Goal: Task Accomplishment & Management: Use online tool/utility

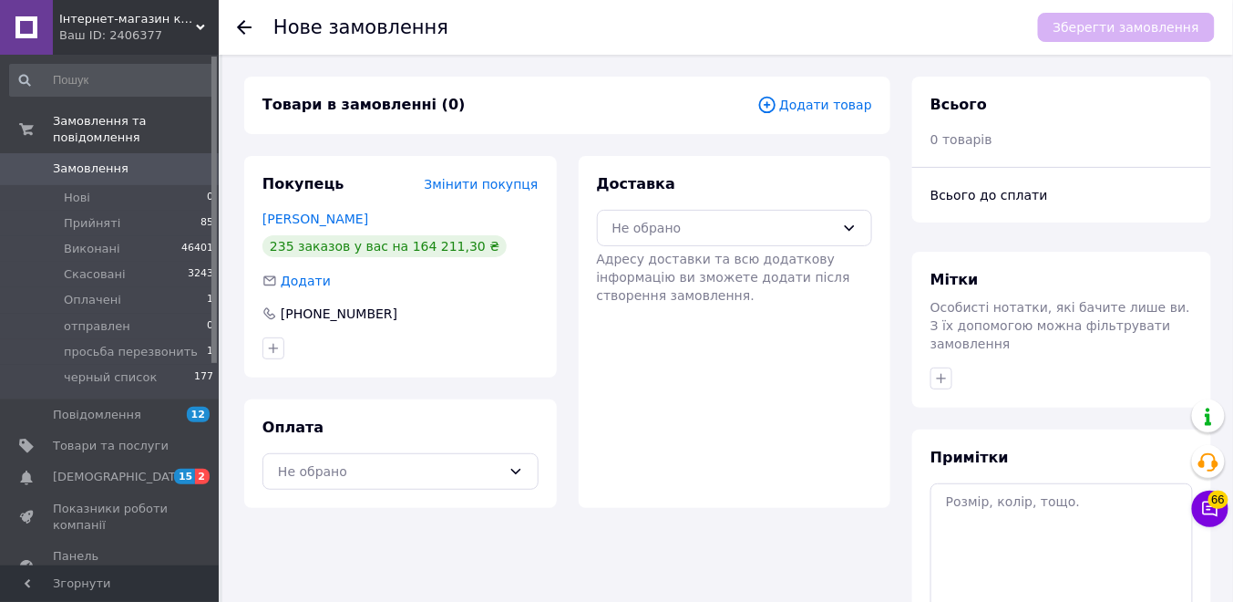
click at [709, 577] on div "Товари в замовленні (0) Додати товар Покупець Змінити покупця [PERSON_NAME] 235…" at bounding box center [567, 412] width 668 height 671
click at [716, 211] on div "Не обрано" at bounding box center [735, 228] width 276 height 36
click at [696, 268] on span "Нова Пошта (платна)" at bounding box center [749, 267] width 218 height 18
click at [502, 456] on div "Не обрано" at bounding box center [401, 471] width 276 height 36
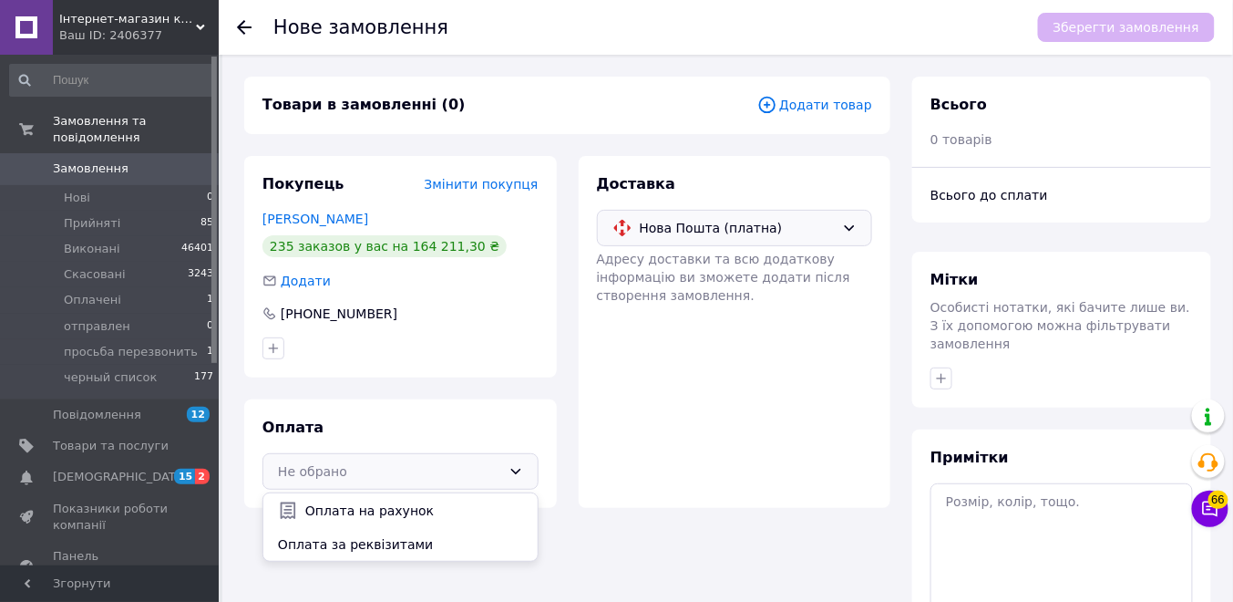
click at [422, 551] on span "Оплата за реквізитами" at bounding box center [400, 544] width 245 height 18
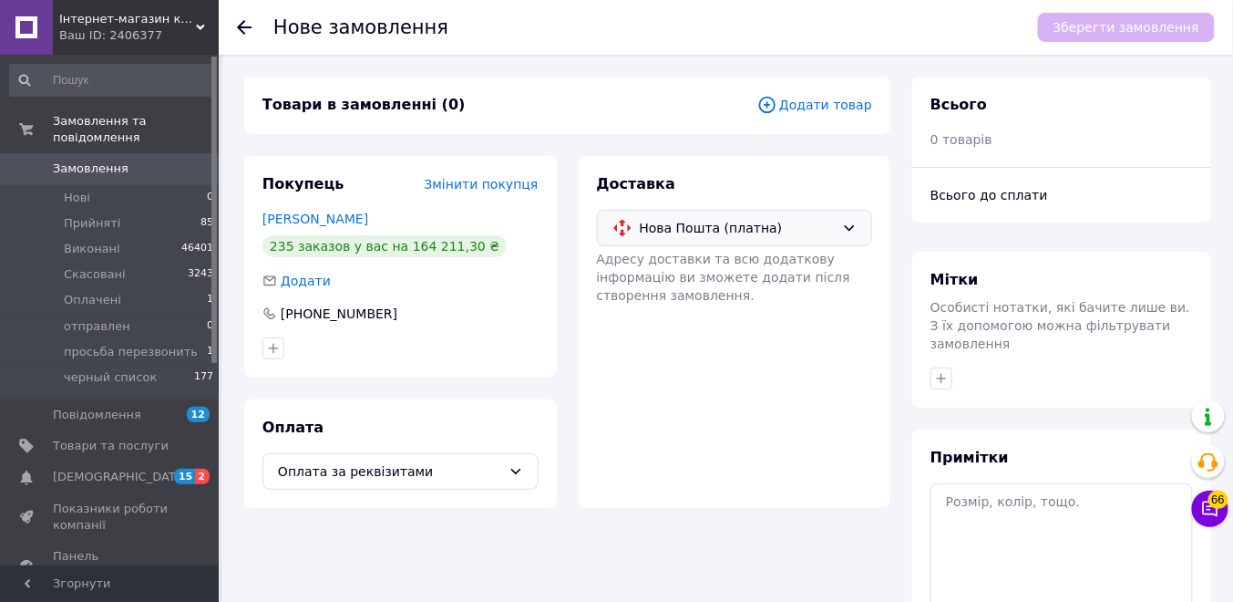
click at [840, 86] on div "Товари в замовленні (0) Додати товар" at bounding box center [567, 105] width 646 height 57
click at [823, 108] on span "Додати товар" at bounding box center [815, 105] width 115 height 20
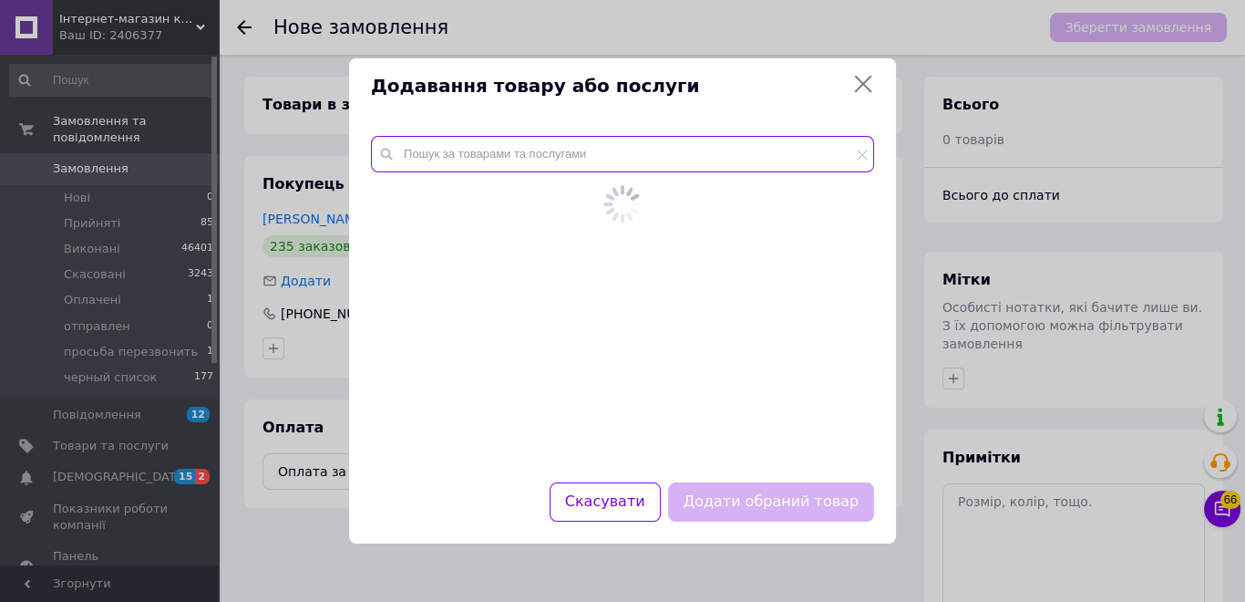
click at [631, 161] on input "text" at bounding box center [622, 154] width 503 height 36
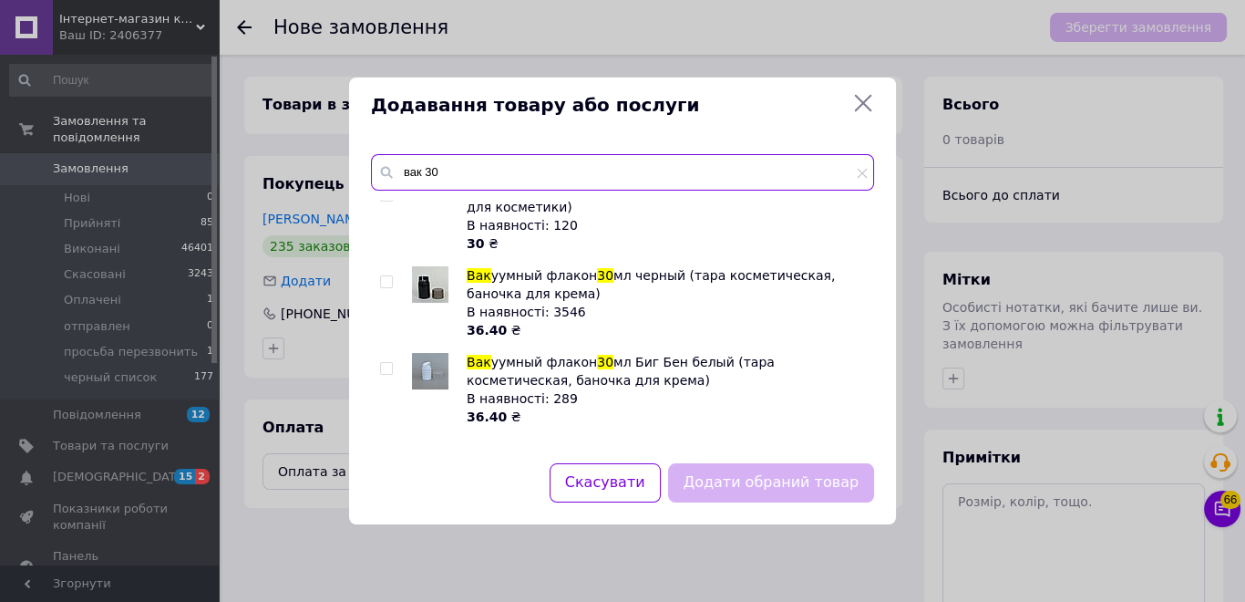
scroll to position [438, 0]
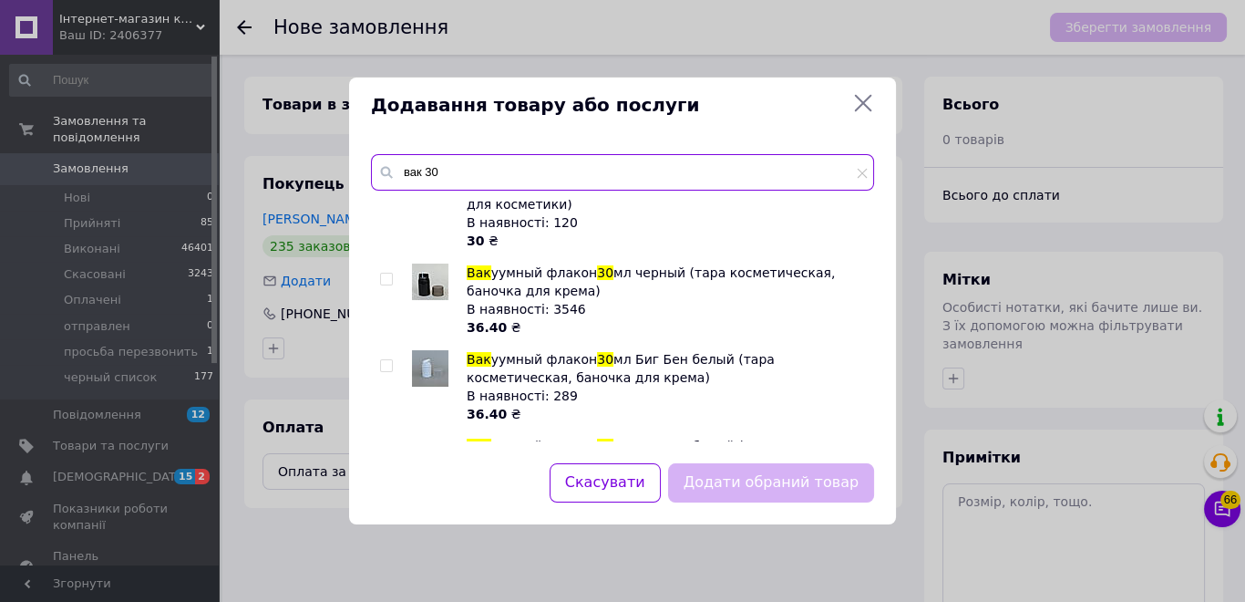
type input "вак 30"
click at [385, 268] on div at bounding box center [389, 299] width 18 height 73
click at [387, 273] on input "checkbox" at bounding box center [386, 279] width 12 height 12
checkbox input "true"
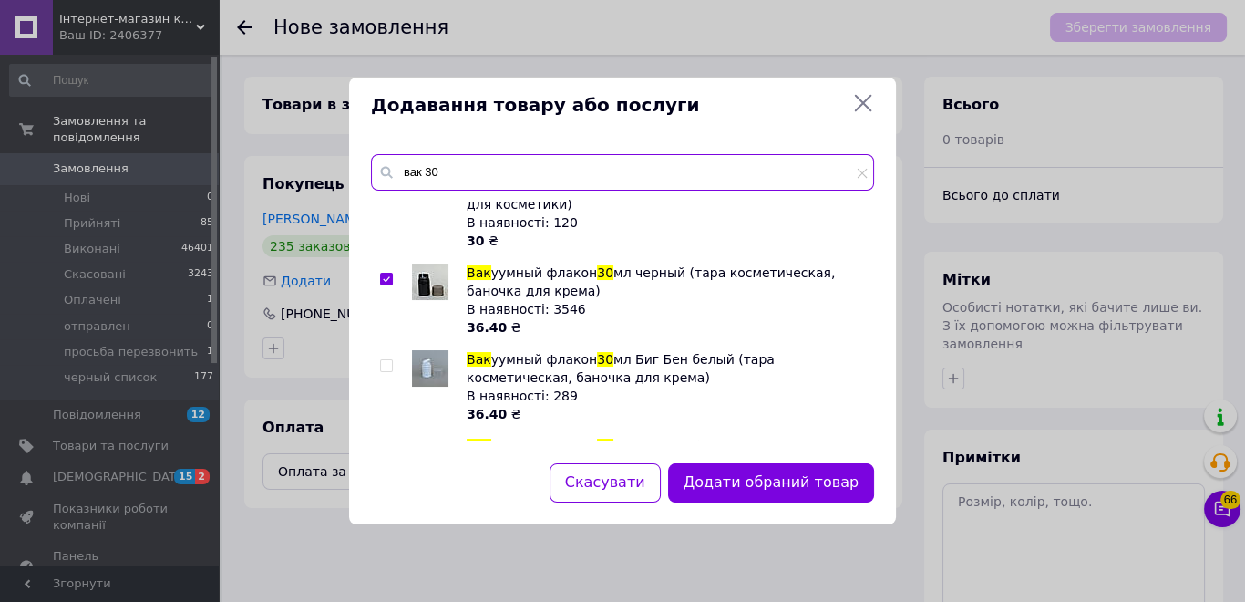
click at [459, 165] on input "вак 30" at bounding box center [622, 172] width 503 height 36
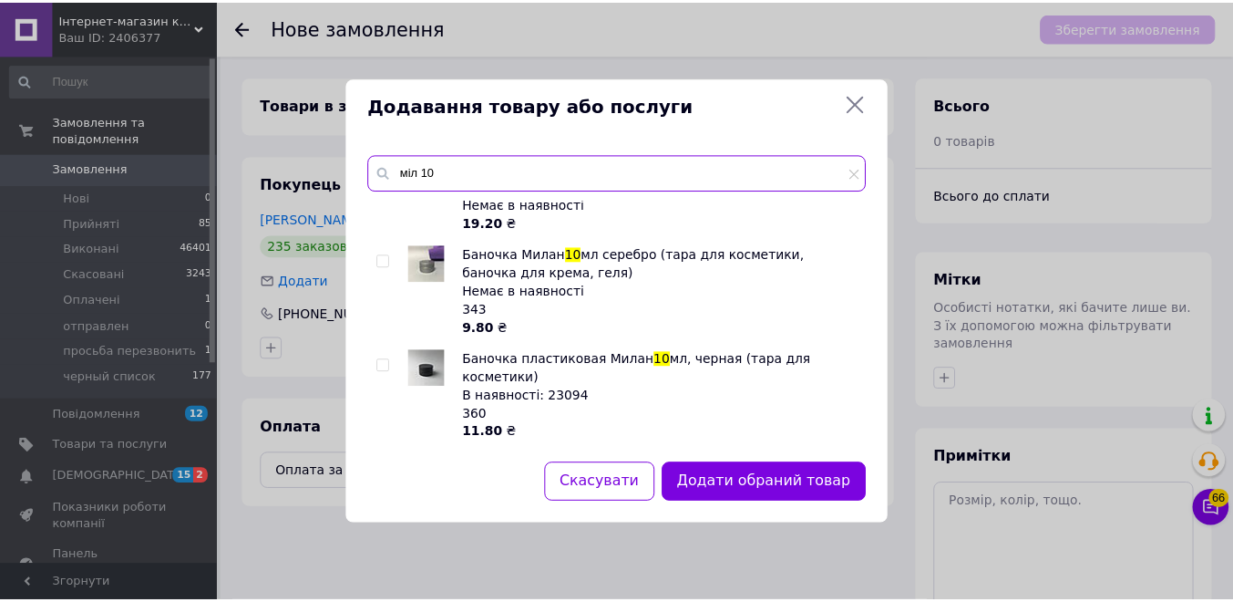
scroll to position [319, 0]
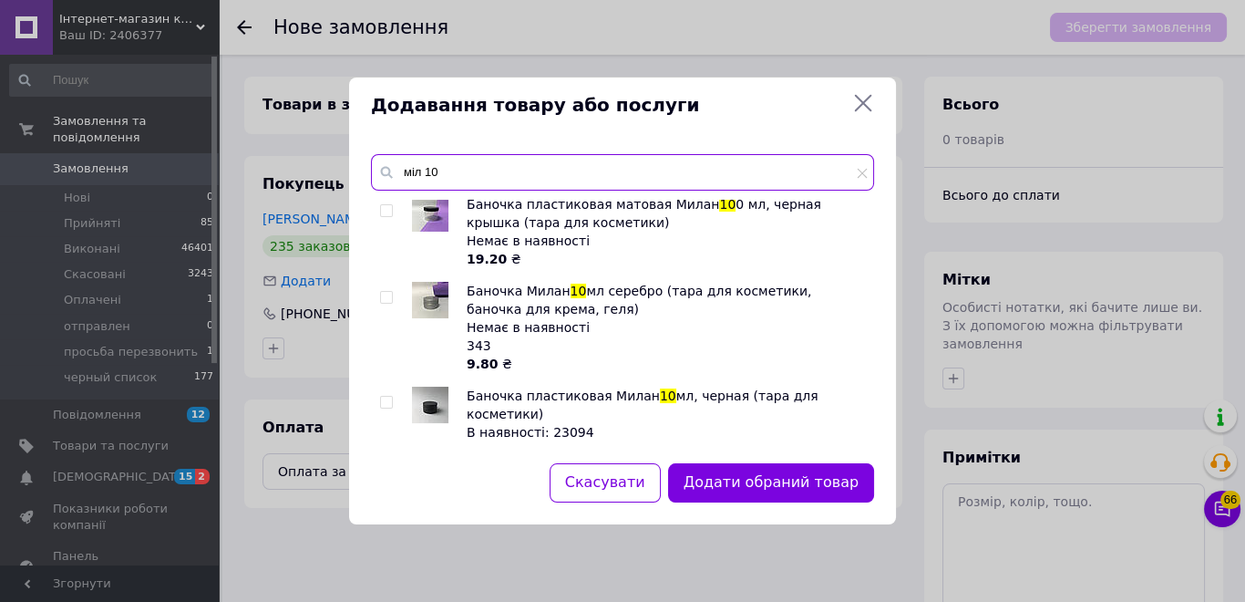
type input "міл 10"
click at [387, 397] on input "checkbox" at bounding box center [386, 403] width 12 height 12
checkbox input "true"
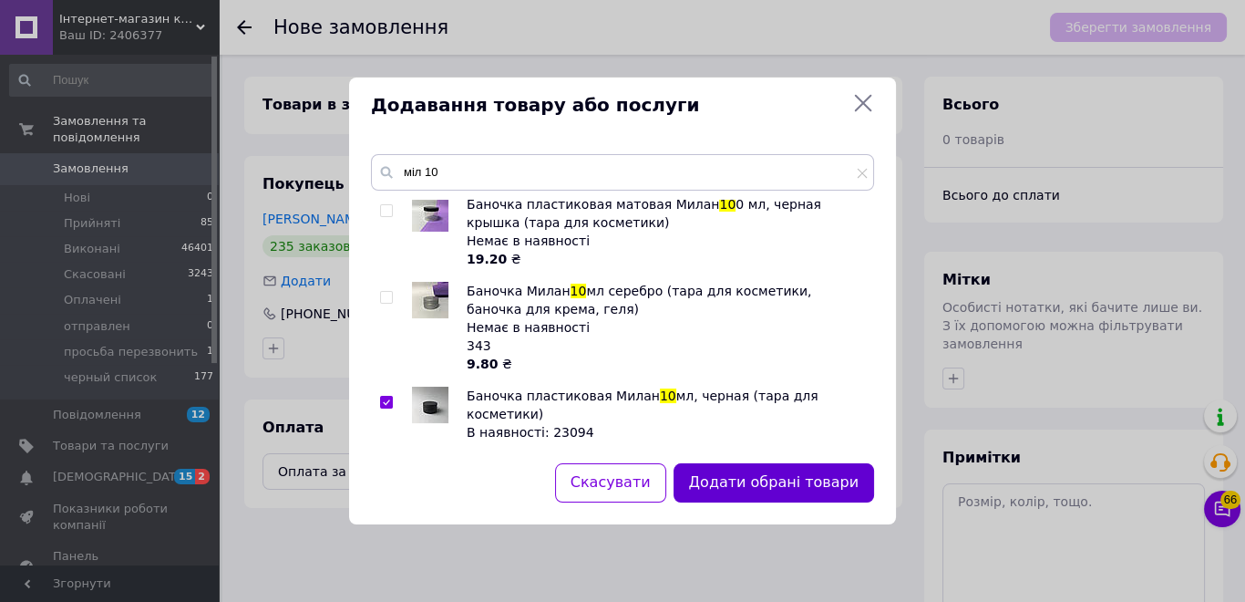
click at [745, 487] on button "Додати обрані товари" at bounding box center [774, 482] width 201 height 39
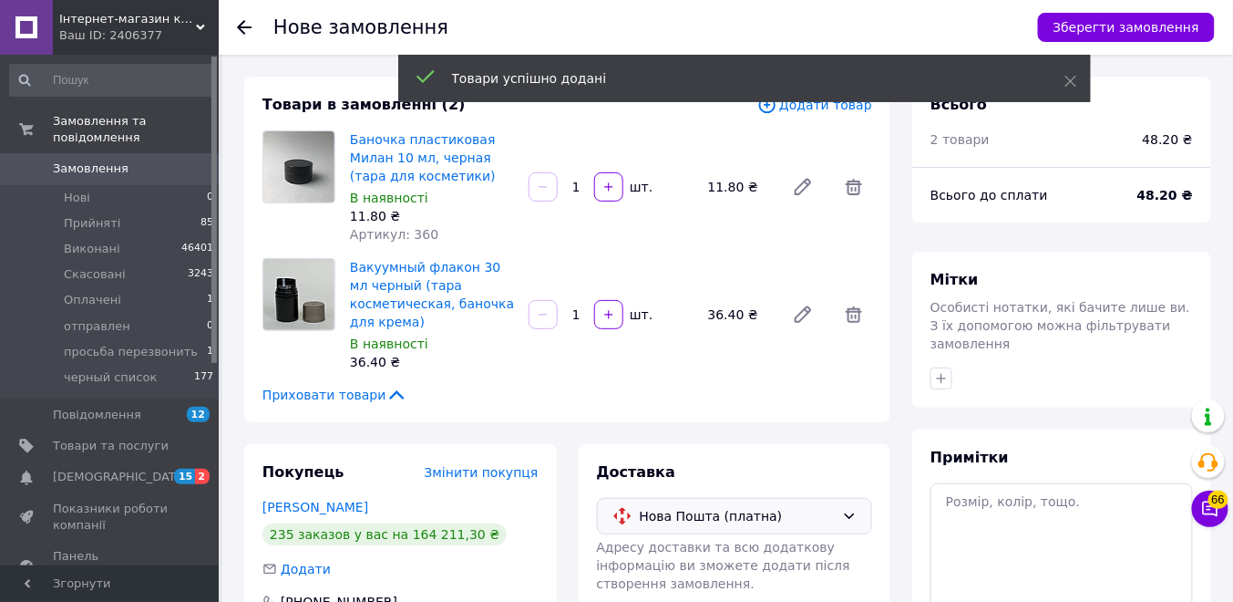
click at [585, 189] on input "1" at bounding box center [576, 187] width 29 height 14
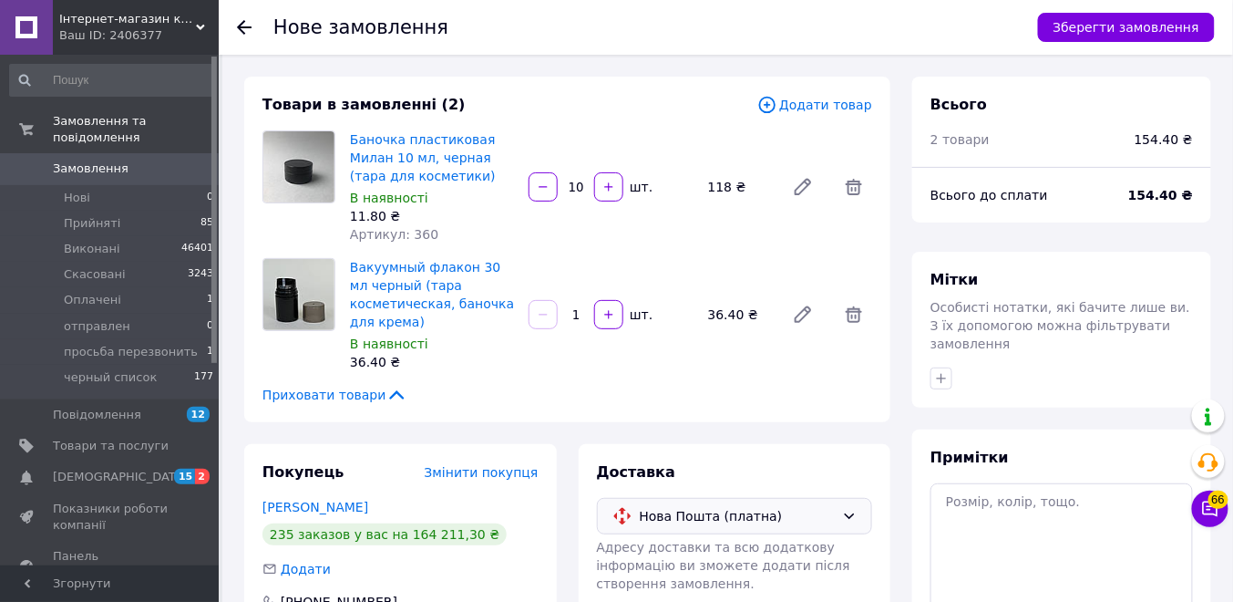
type input "10"
click at [583, 301] on div "1   шт." at bounding box center [611, 314] width 168 height 29
click at [583, 320] on input "1" at bounding box center [576, 315] width 29 height 14
type input "10"
click at [1096, 21] on button "Зберегти замовлення" at bounding box center [1126, 27] width 177 height 29
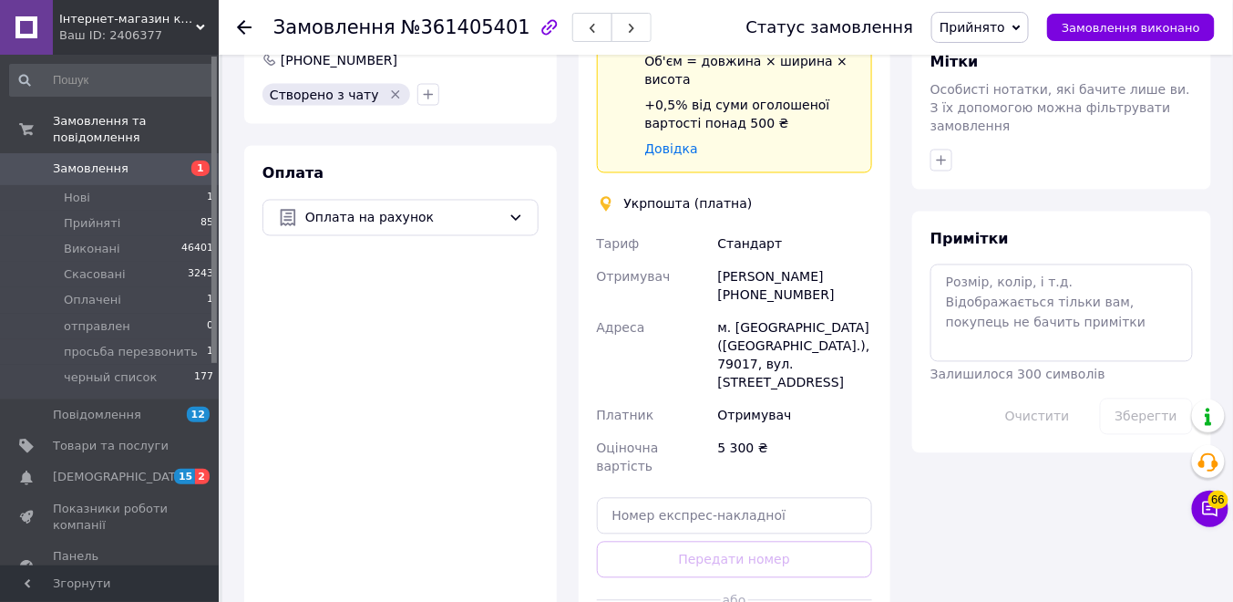
scroll to position [875, 0]
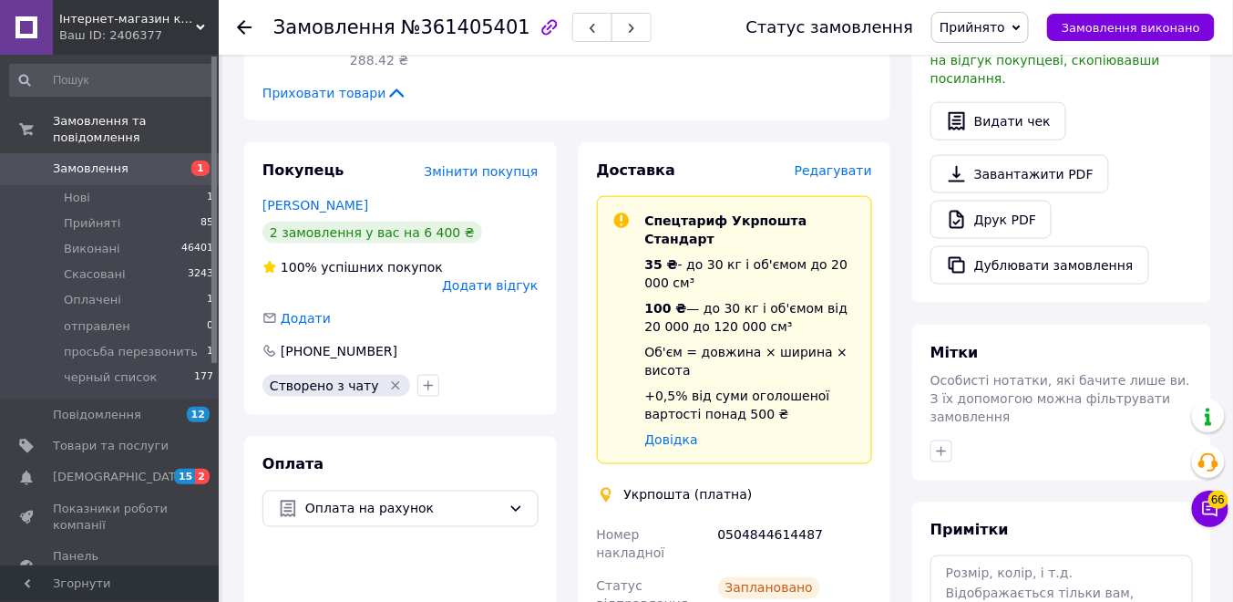
scroll to position [583, 0]
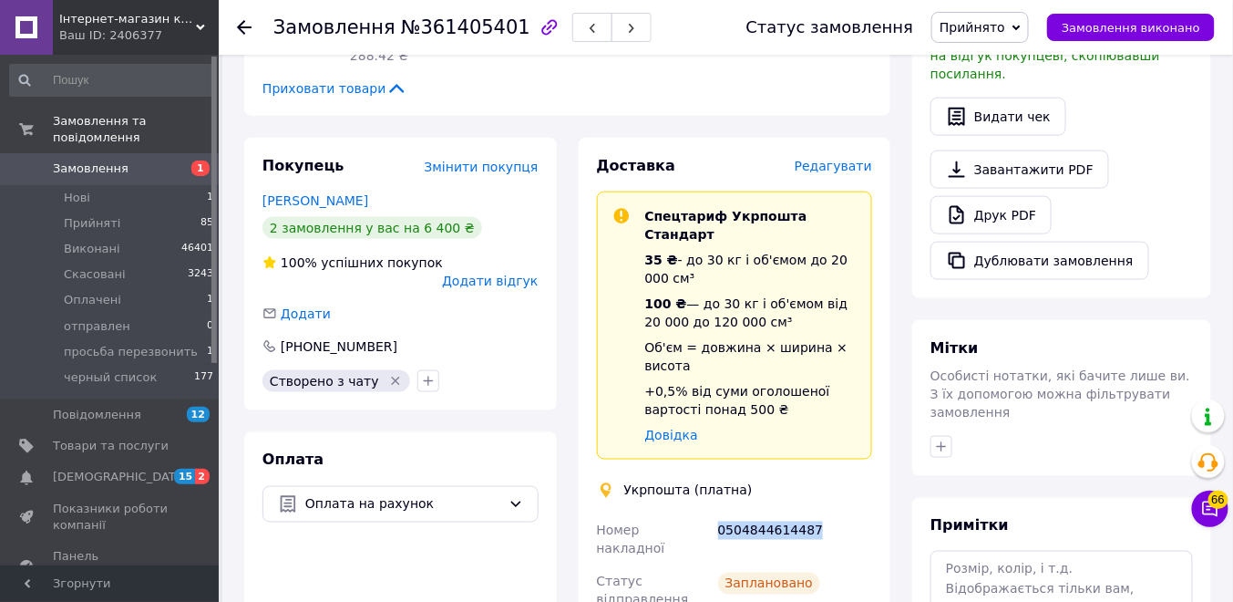
drag, startPoint x: 810, startPoint y: 454, endPoint x: 716, endPoint y: 461, distance: 94.2
click at [716, 514] on div "0504844614487" at bounding box center [795, 539] width 161 height 51
copy div "0504844614487"
